Goal: Obtain resource: Obtain resource

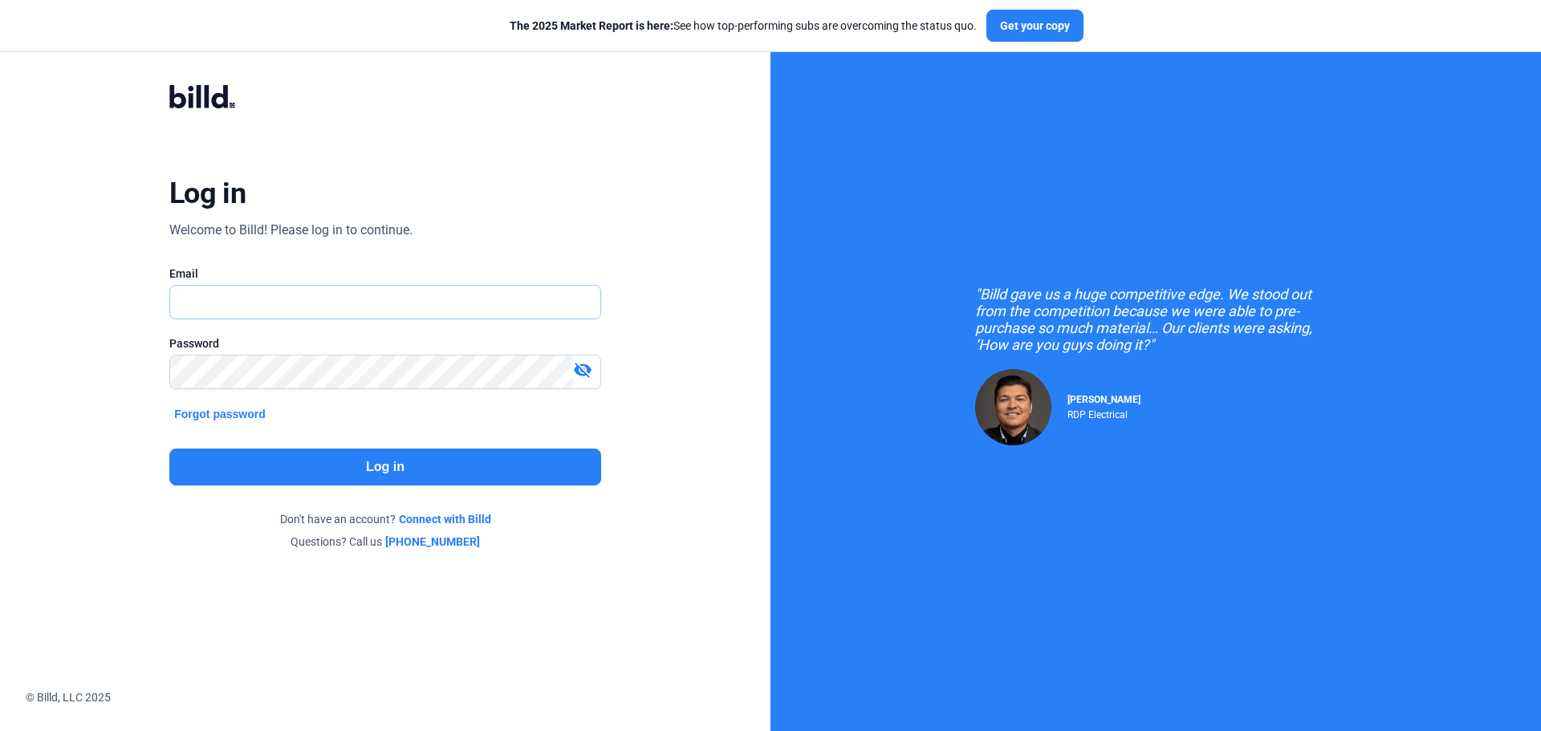
type input "[EMAIL_ADDRESS][DOMAIN_NAME]"
drag, startPoint x: 352, startPoint y: 486, endPoint x: 352, endPoint y: 476, distance: 10.5
click at [352, 477] on div "Log in Welcome to Billd! Please log in to continue. Email [EMAIL_ADDRESS][DOMAI…" at bounding box center [385, 317] width 555 height 527
click at [352, 470] on button "Log in" at bounding box center [385, 467] width 432 height 37
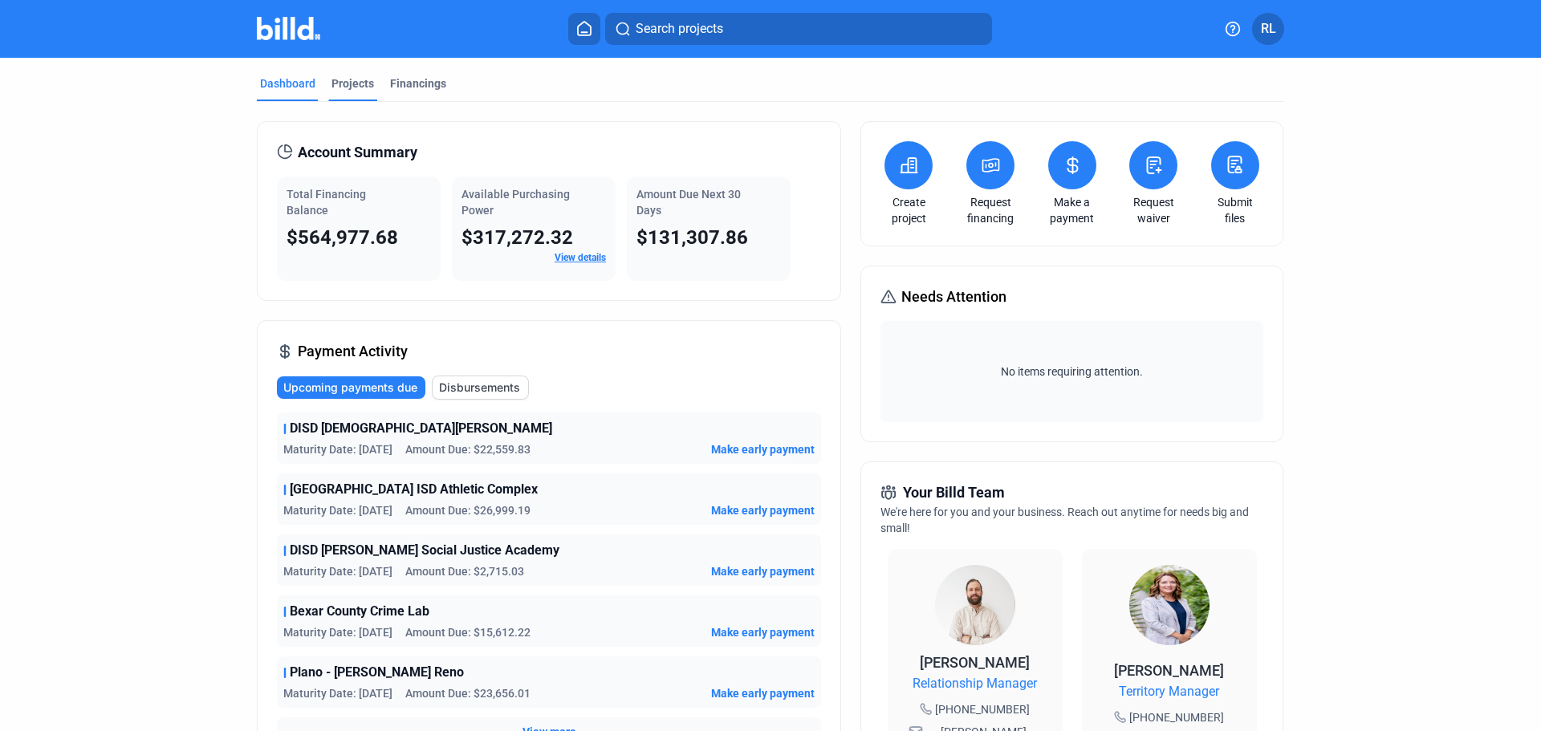
click at [356, 75] on mat-tab-group "Dashboard Projects Financings Account Summary Total Financing Balance $564,977.…" at bounding box center [771, 605] width 1028 height 1094
click at [354, 80] on div "Projects" at bounding box center [353, 83] width 43 height 16
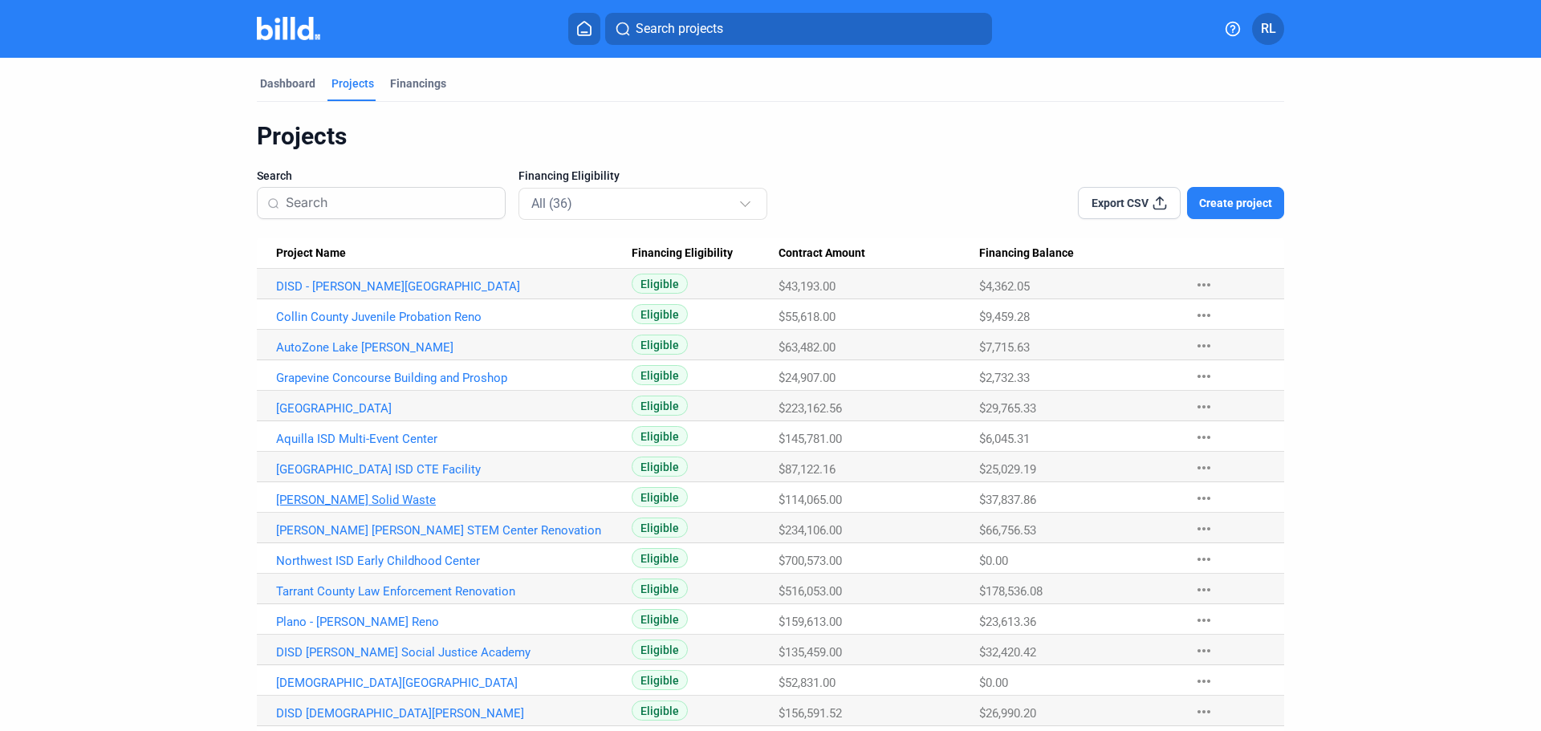
click at [340, 499] on link "[PERSON_NAME] Solid Waste" at bounding box center [454, 500] width 356 height 14
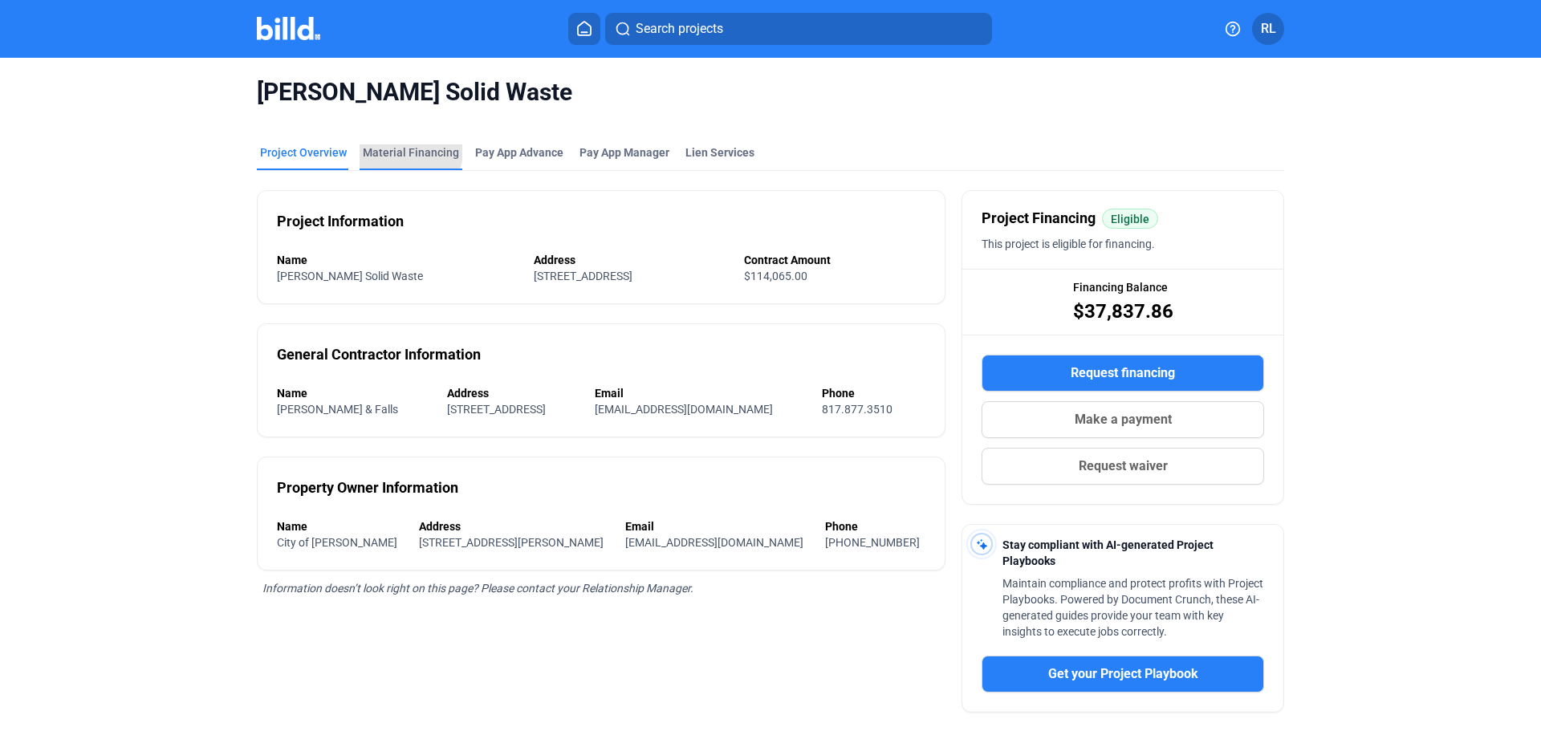
click at [389, 146] on div "Material Financing" at bounding box center [411, 152] width 96 height 16
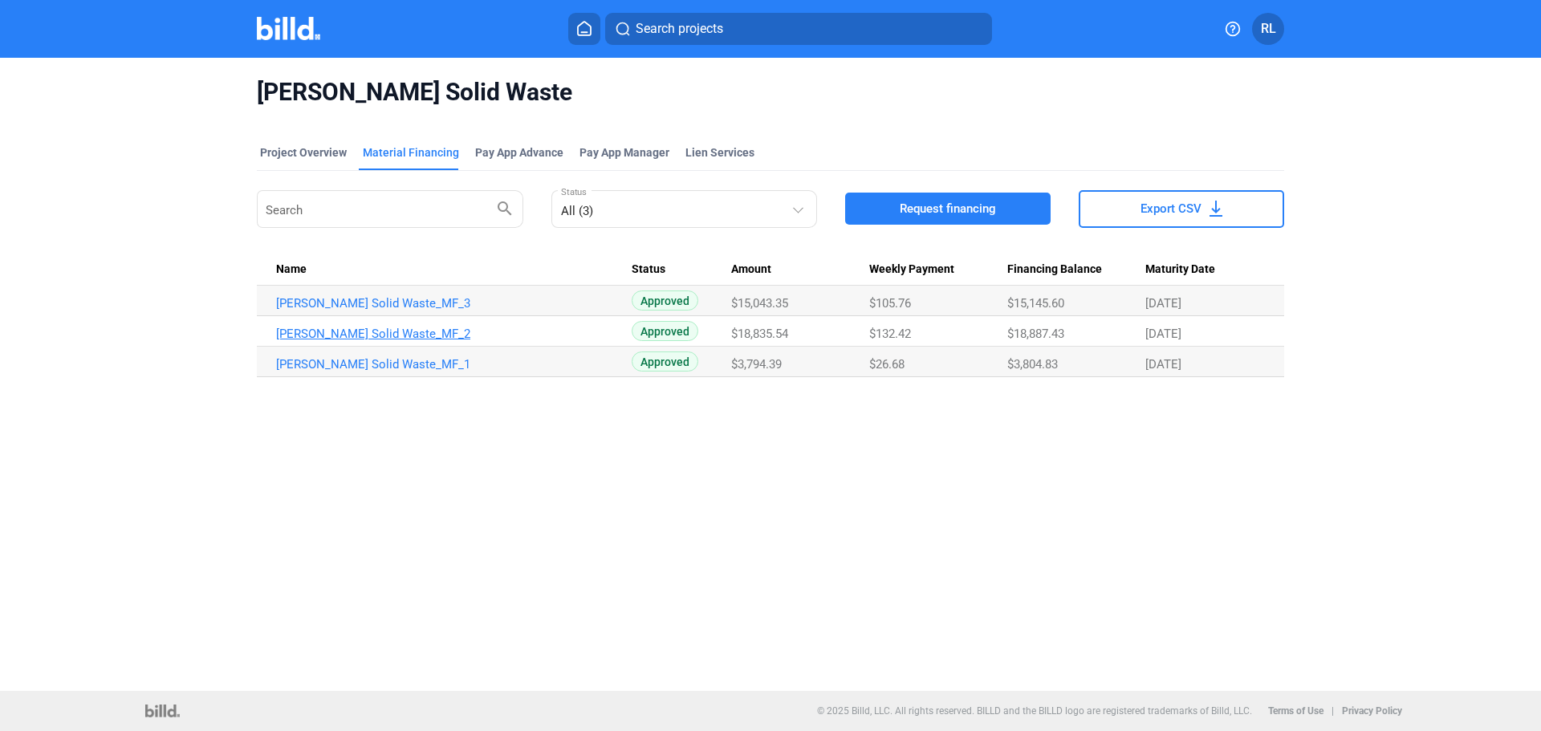
click at [391, 335] on link "[PERSON_NAME] Solid Waste_MF_2" at bounding box center [454, 334] width 356 height 14
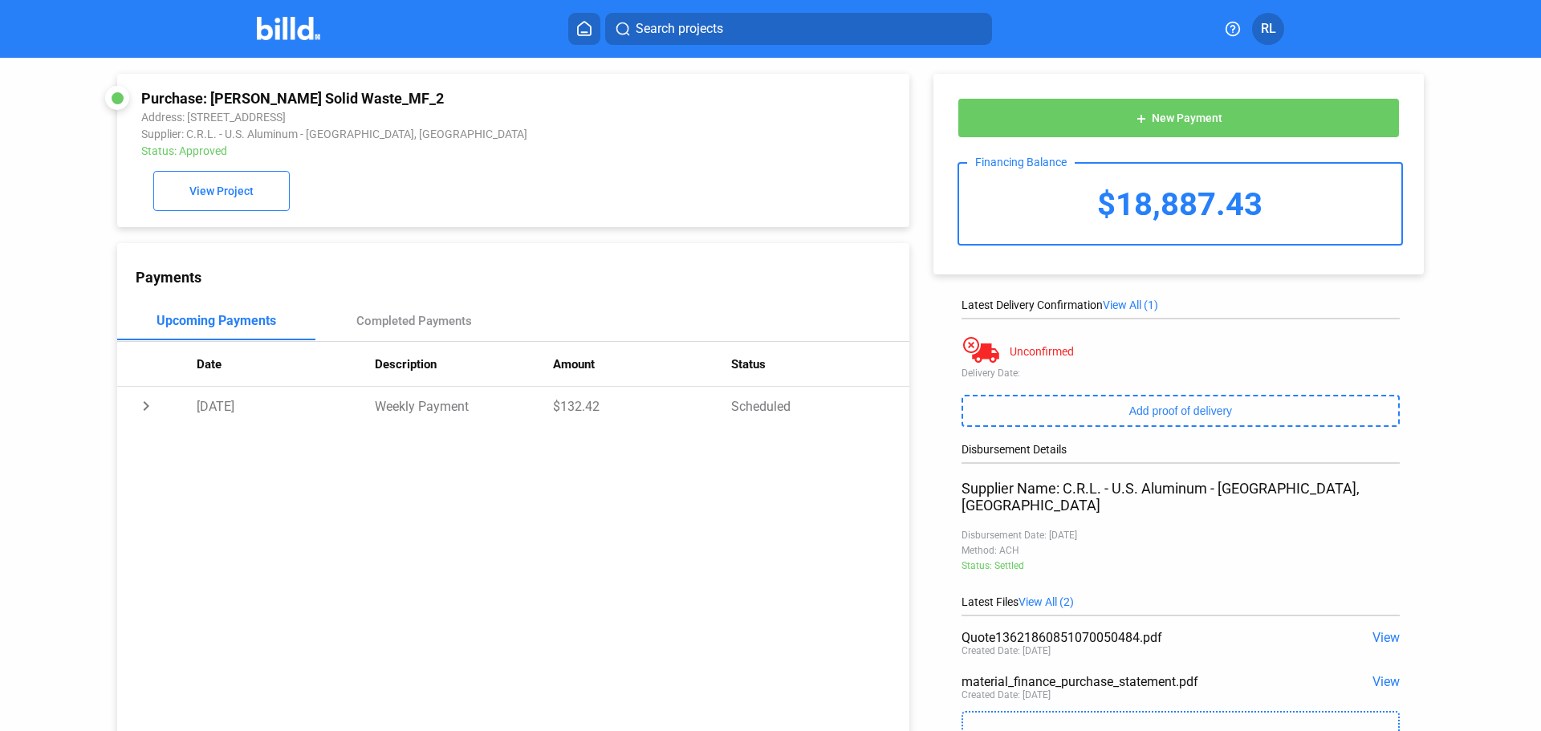
click at [1378, 630] on span "View" at bounding box center [1386, 637] width 27 height 15
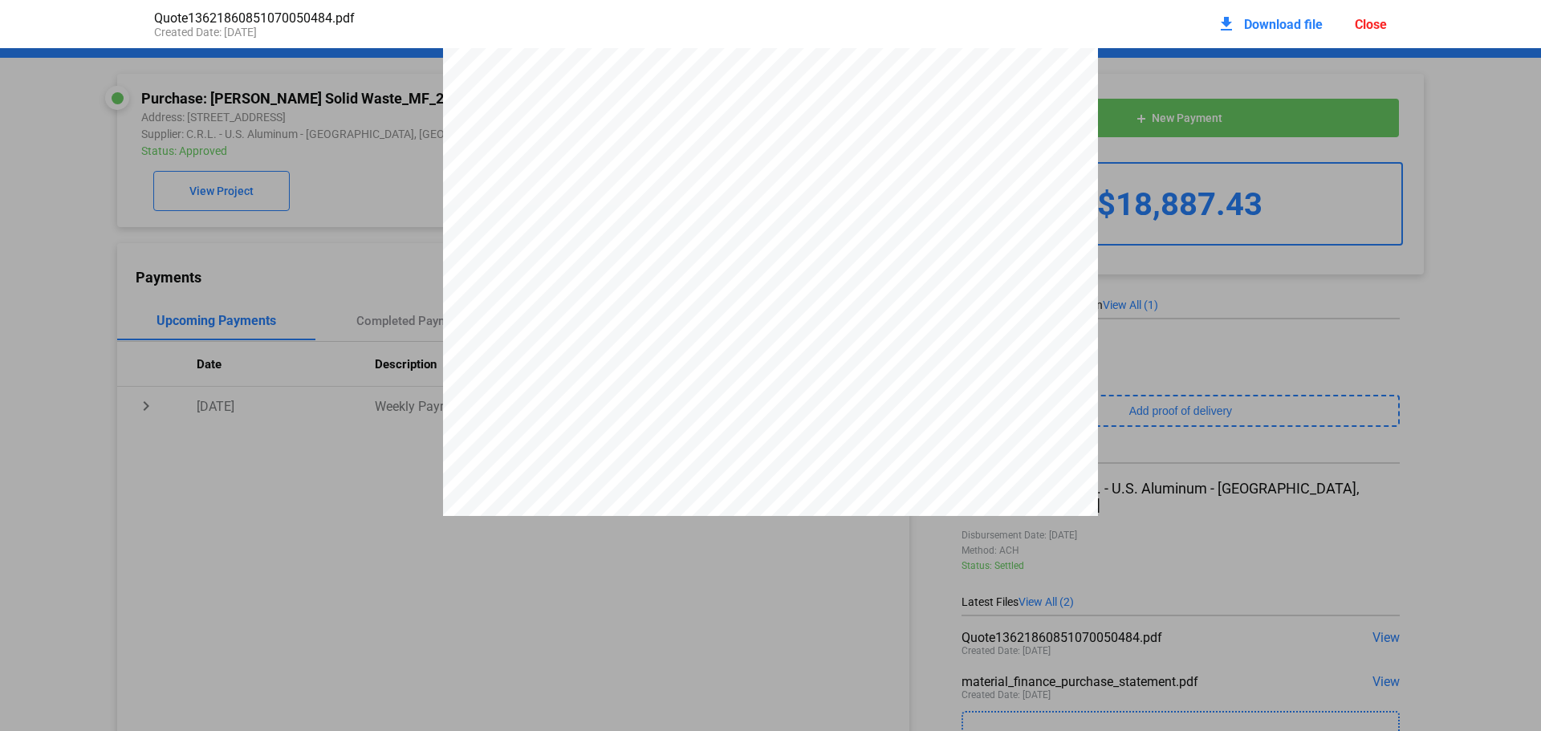
scroll to position [2898, 0]
click at [1382, 21] on div "Close" at bounding box center [1371, 24] width 32 height 15
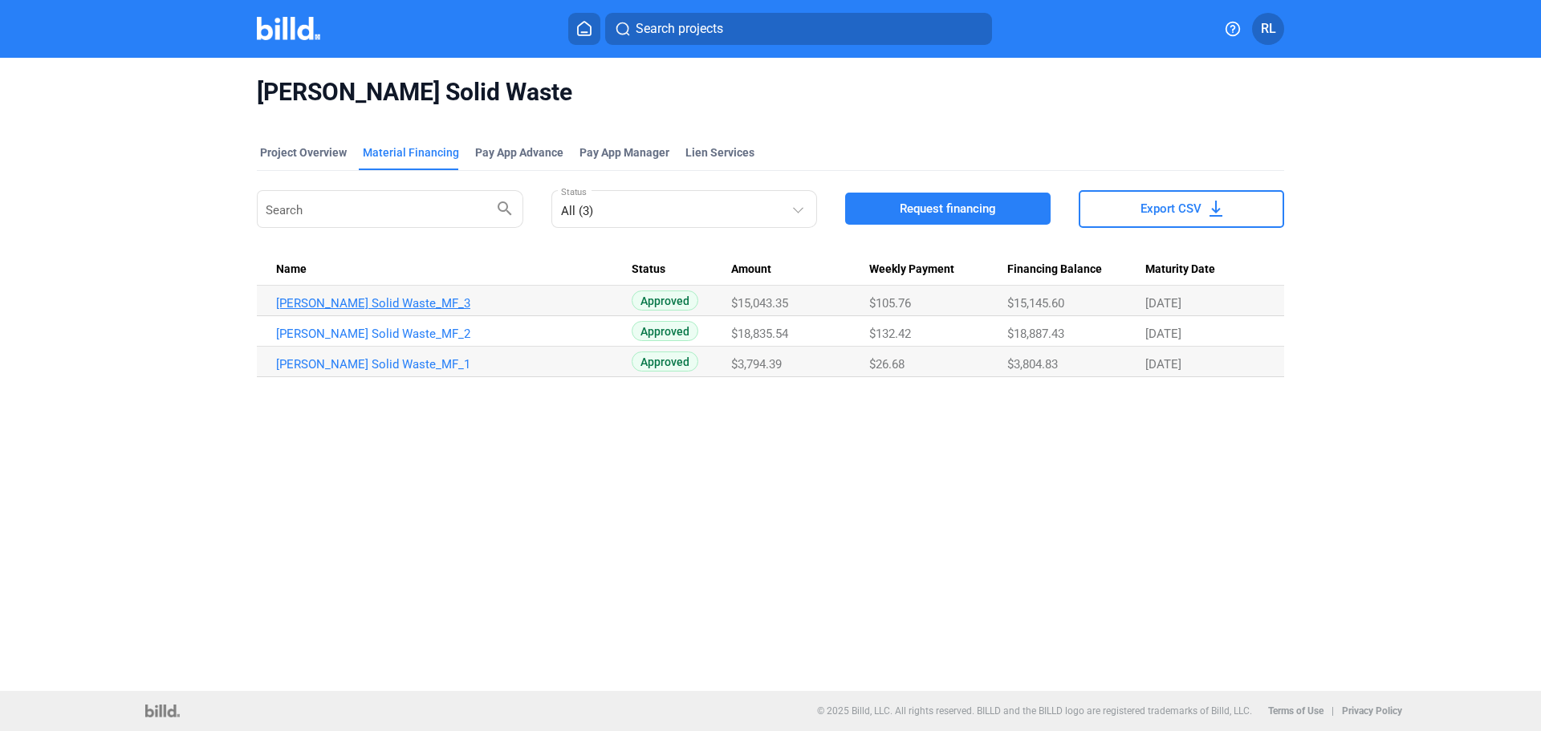
click at [380, 302] on link "[PERSON_NAME] Solid Waste_MF_3" at bounding box center [454, 303] width 356 height 14
click at [334, 360] on link "[PERSON_NAME] Solid Waste_MF_1" at bounding box center [454, 364] width 356 height 14
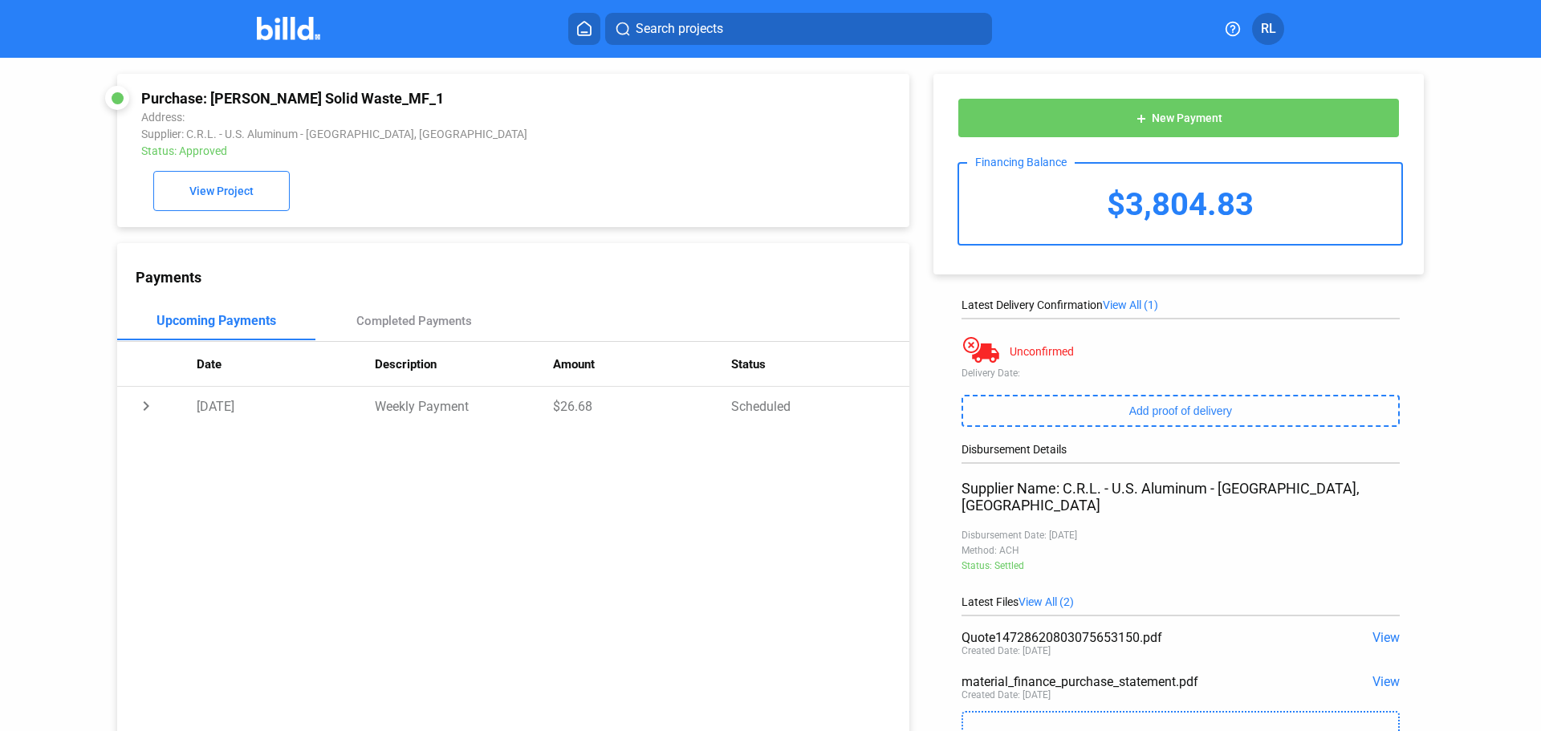
click at [1379, 630] on span "View" at bounding box center [1386, 637] width 27 height 15
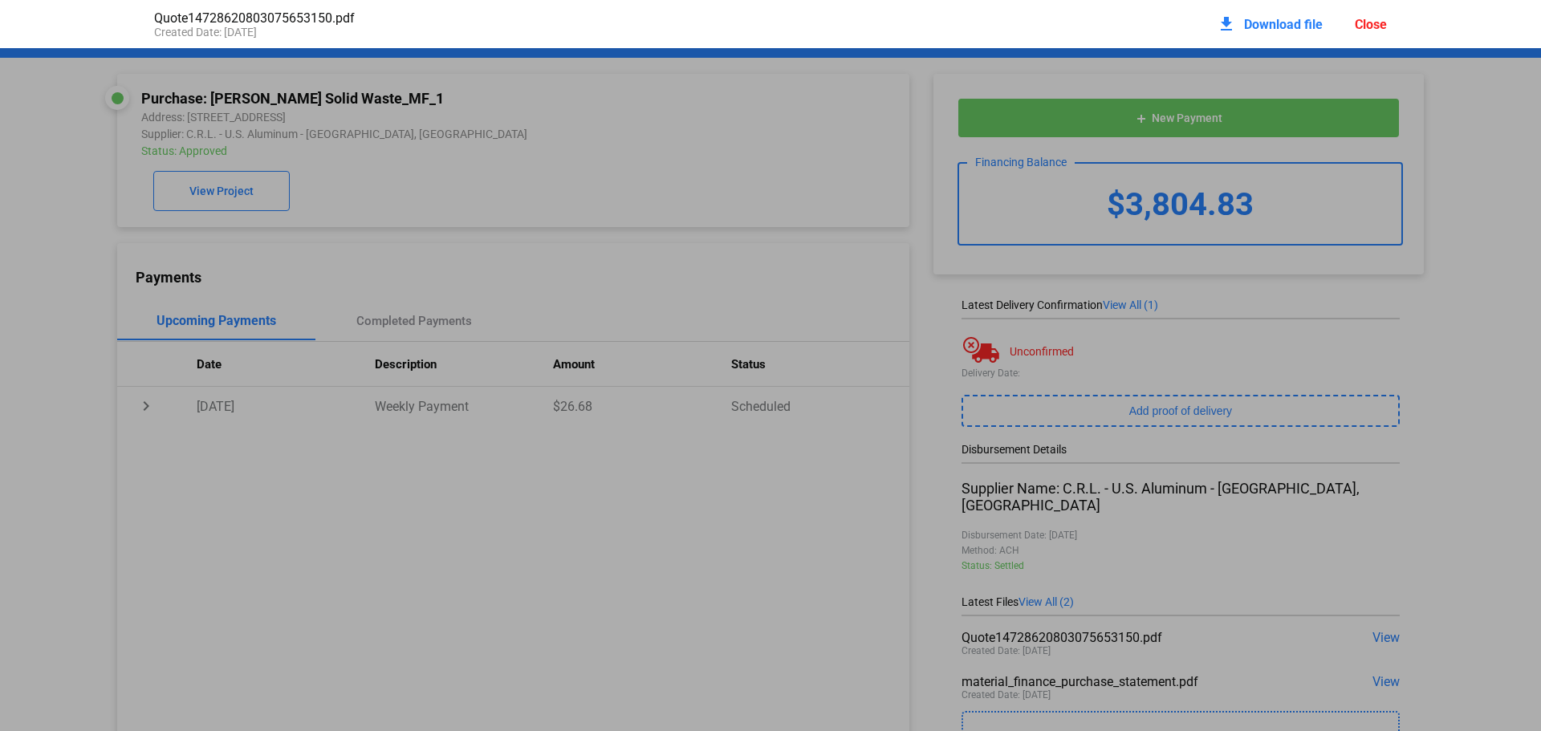
scroll to position [8, 0]
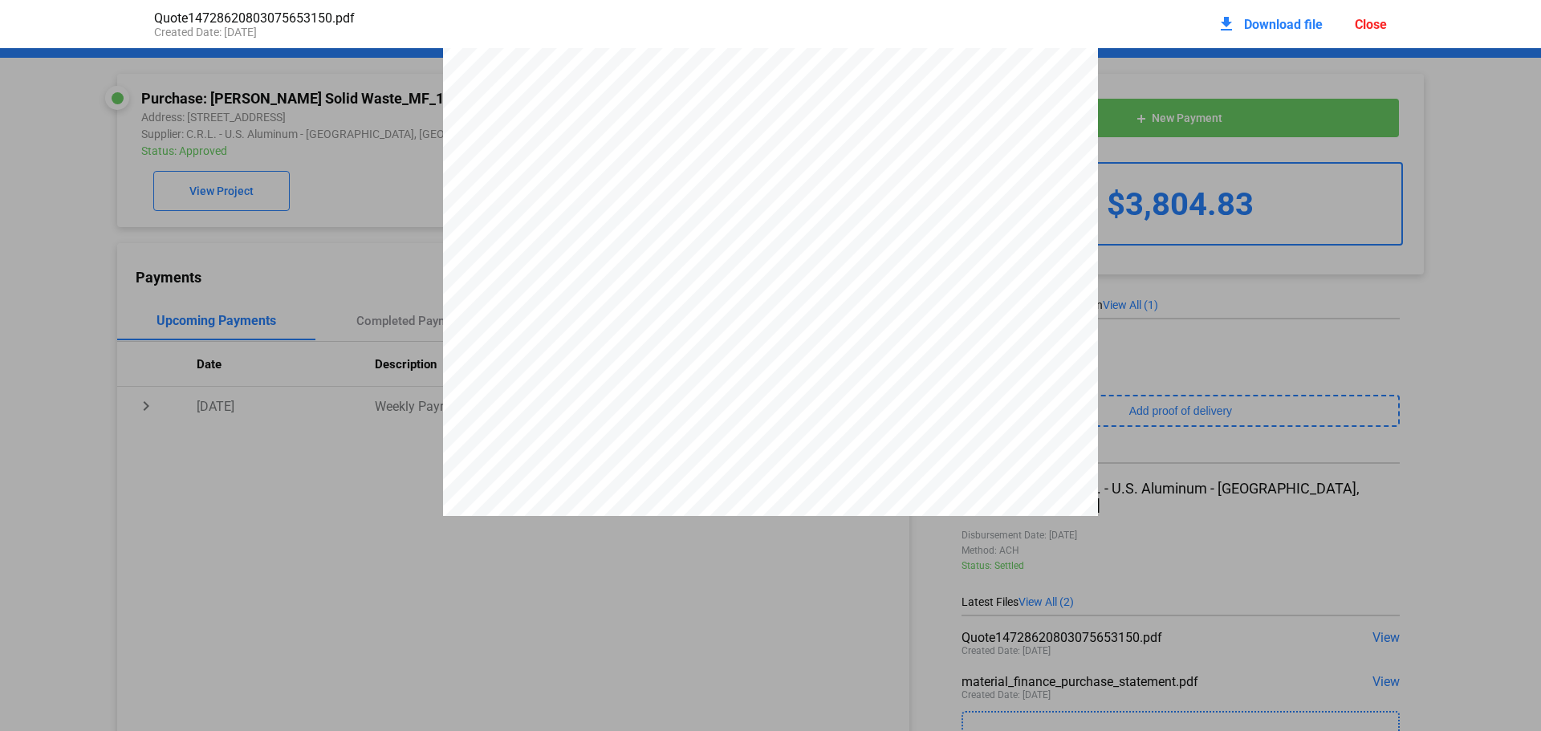
click at [1374, 23] on div "Close" at bounding box center [1371, 24] width 32 height 15
